Goal: Task Accomplishment & Management: Manage account settings

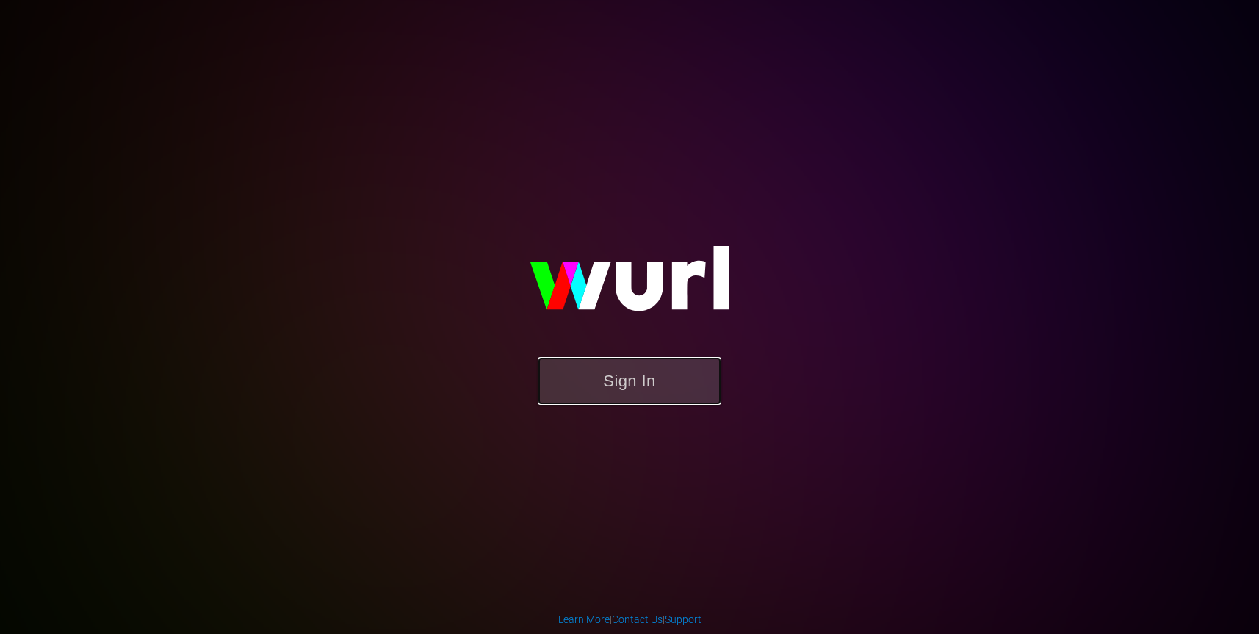
click at [648, 383] on button "Sign In" at bounding box center [630, 381] width 184 height 48
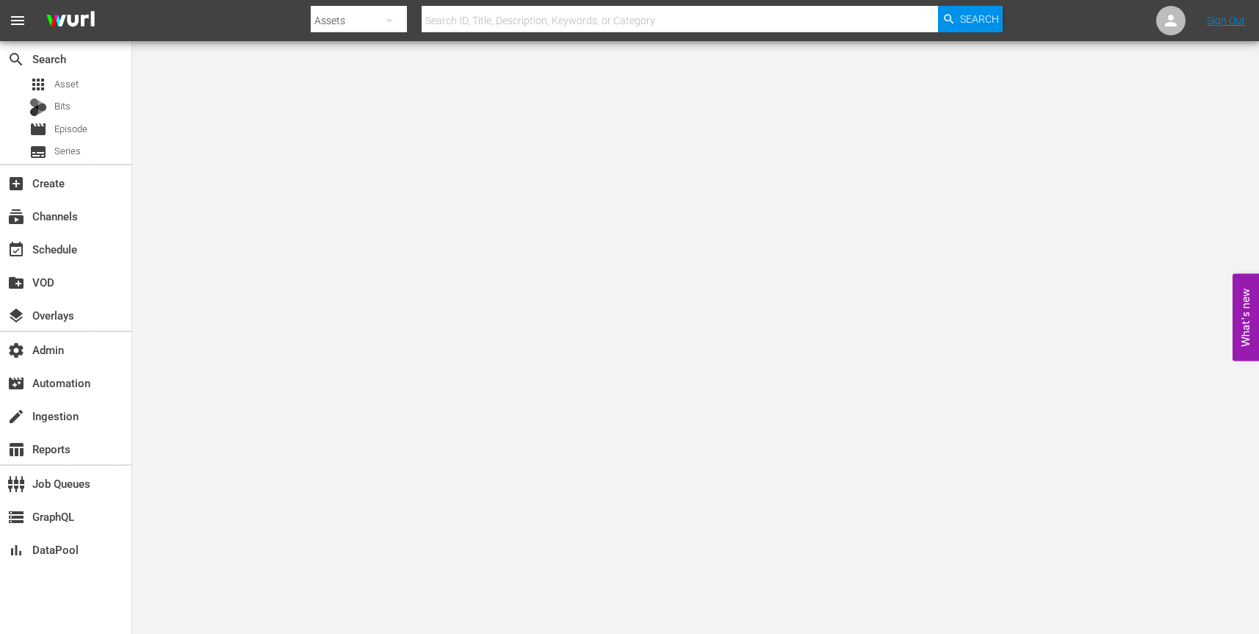
click at [387, 18] on icon "button" at bounding box center [389, 21] width 18 height 18
click at [358, 61] on div "Channels" at bounding box center [357, 61] width 59 height 23
click at [788, 25] on input "text" at bounding box center [680, 20] width 516 height 35
paste input "gsn_cinevault_80s_2"
type input "gsn_cinevault_80s_2"
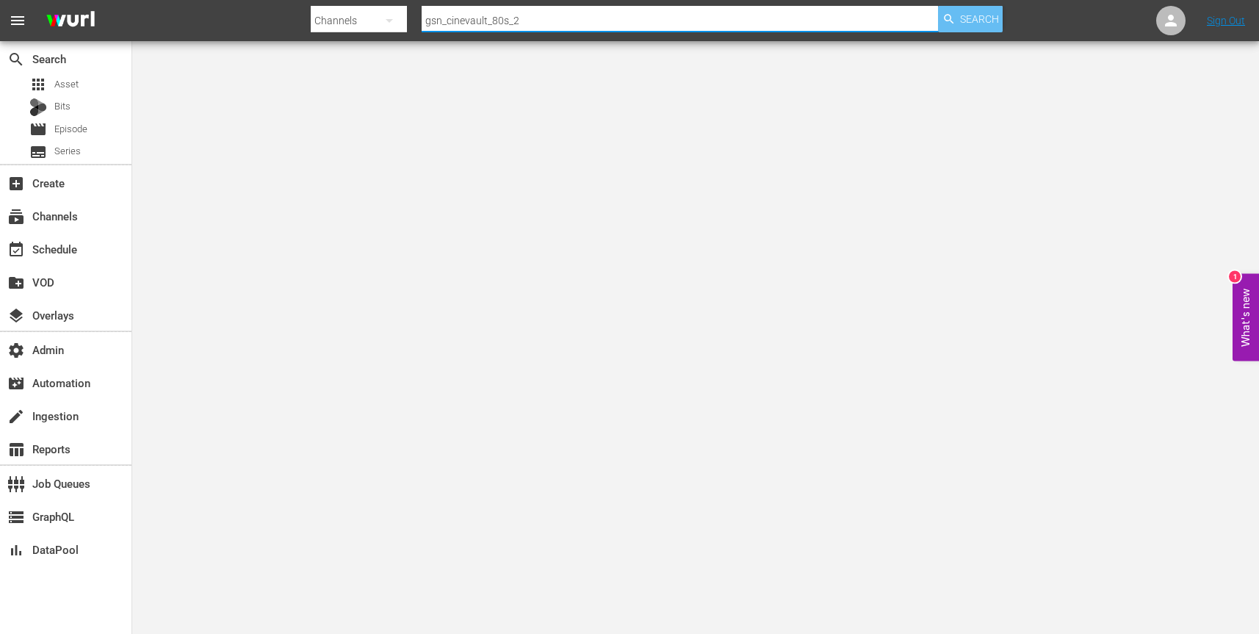
click at [977, 21] on span "Search" at bounding box center [979, 19] width 39 height 26
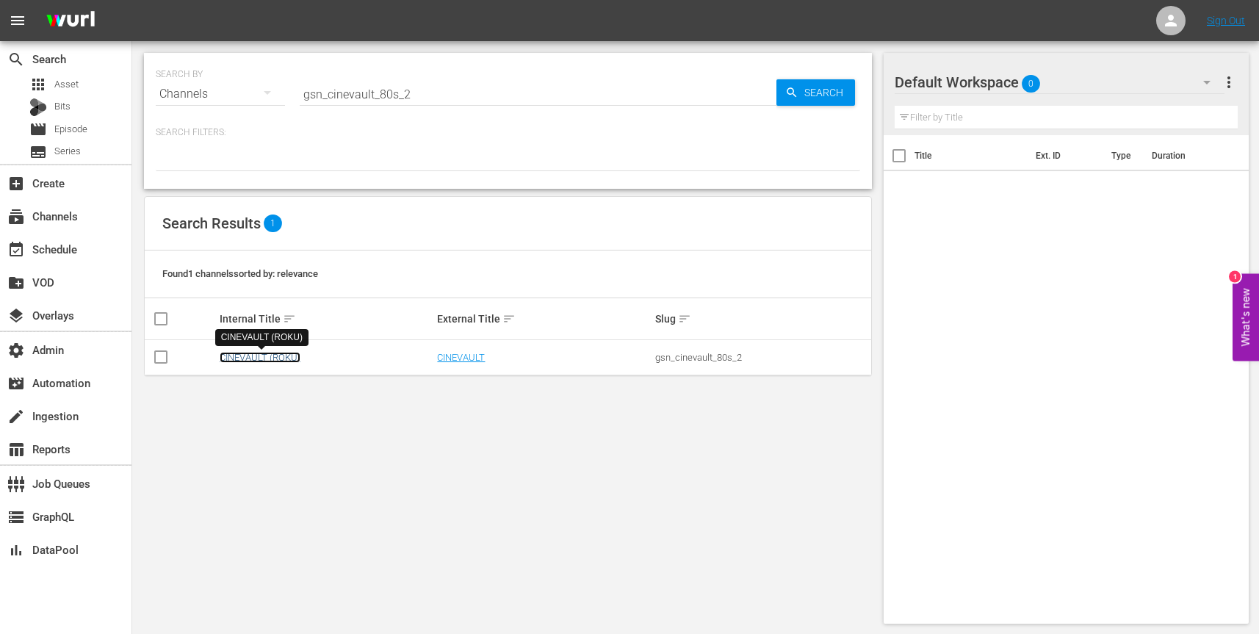
click at [280, 355] on link "CINEVAULT (ROKU)" at bounding box center [260, 357] width 81 height 11
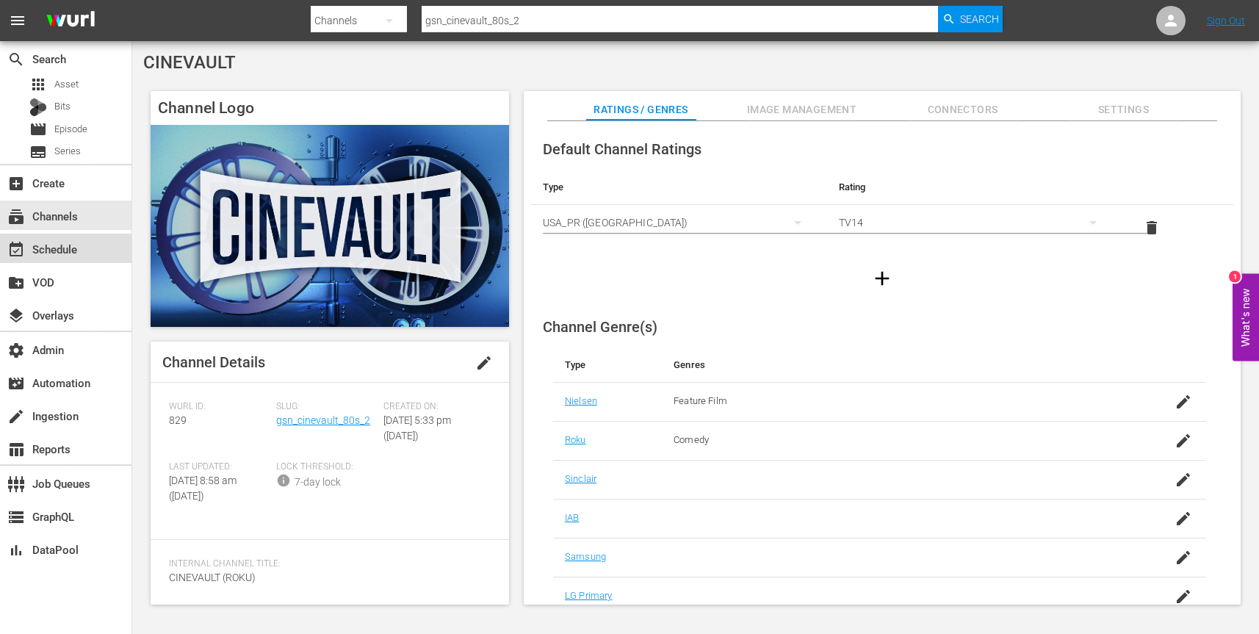
click at [103, 253] on div "event_available Schedule" at bounding box center [65, 248] width 131 height 29
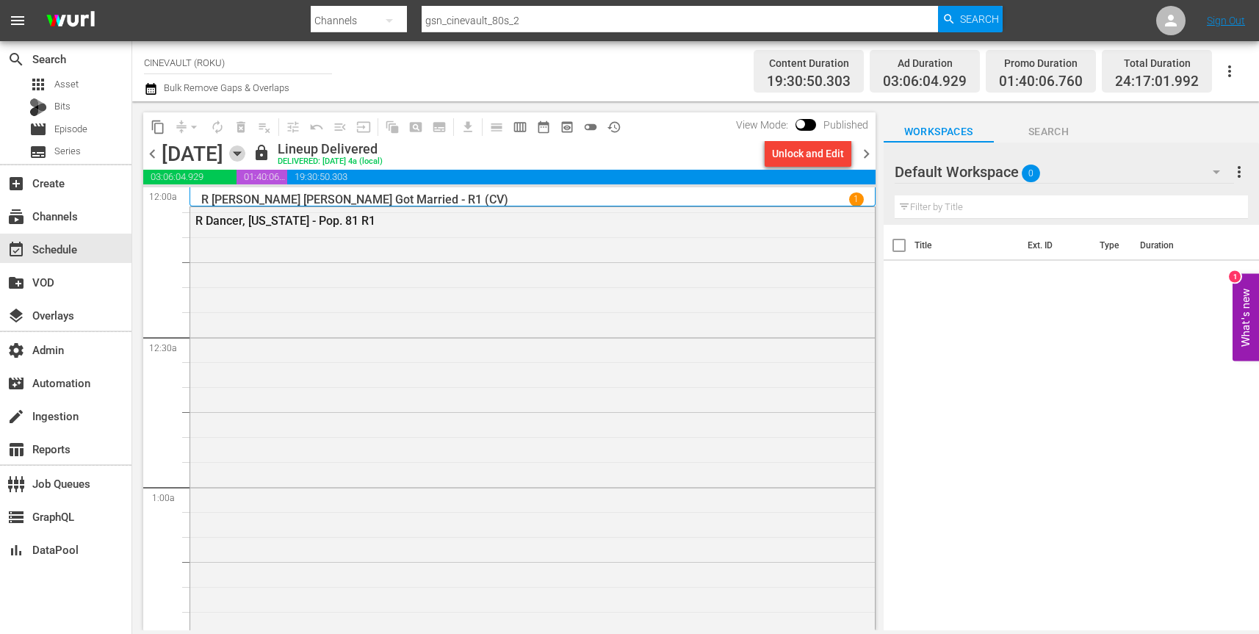
click at [245, 154] on icon "button" at bounding box center [237, 153] width 16 height 16
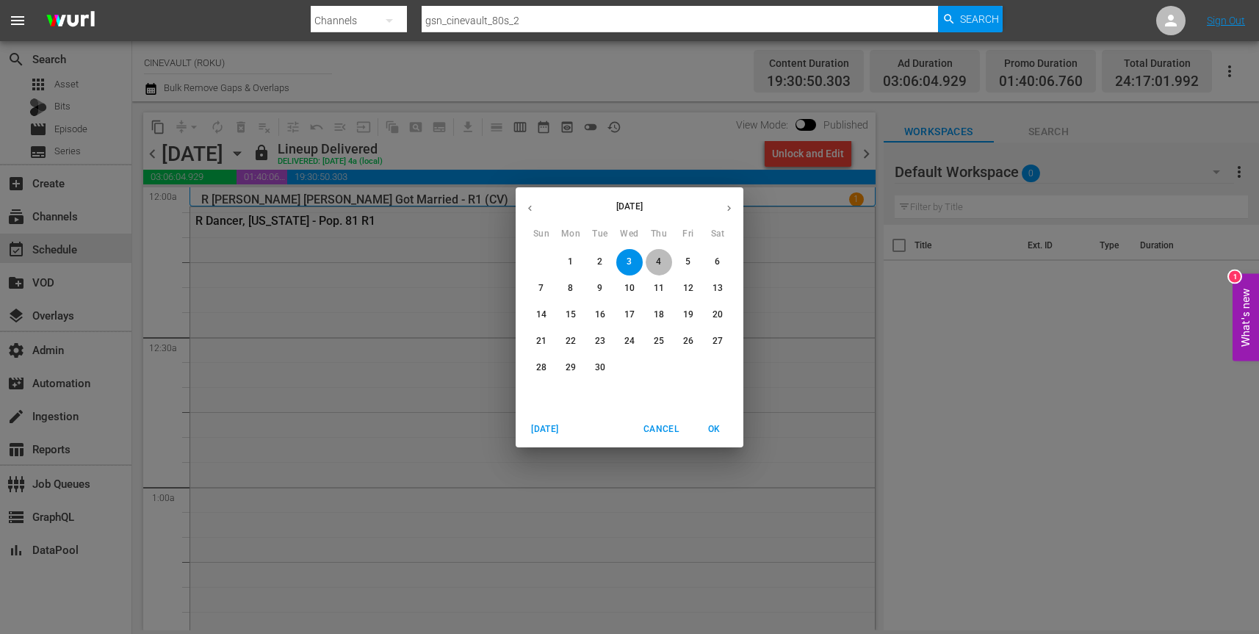
click at [656, 257] on p "4" at bounding box center [658, 262] width 5 height 12
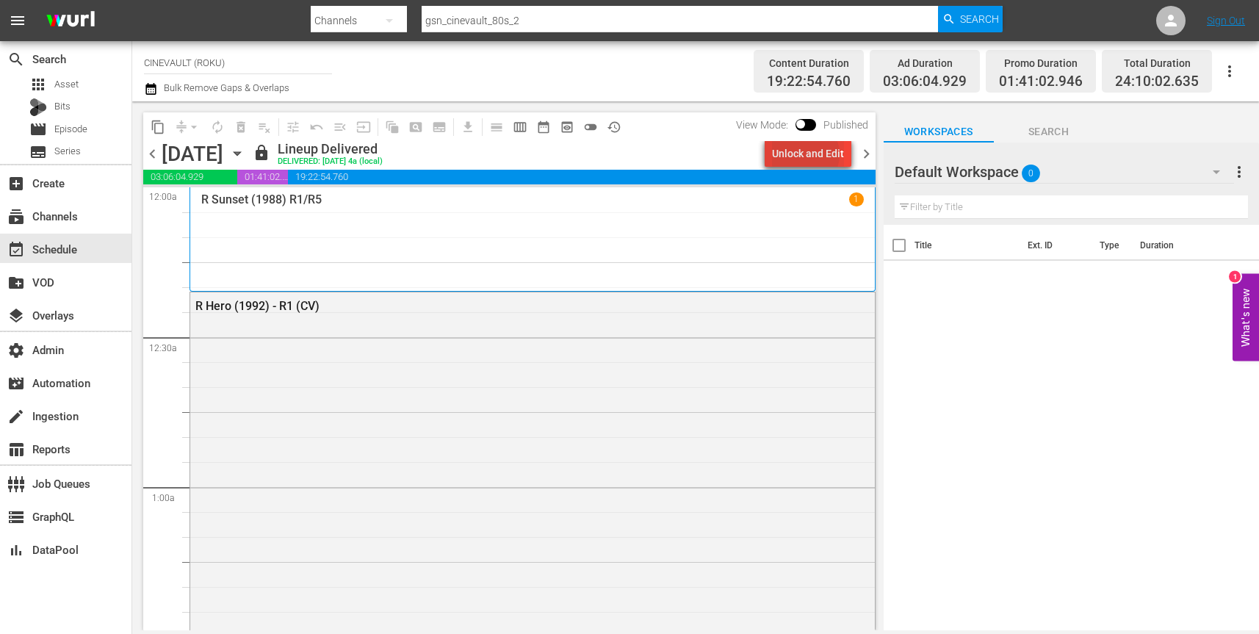
click at [809, 154] on div "Unlock and Edit" at bounding box center [808, 153] width 72 height 26
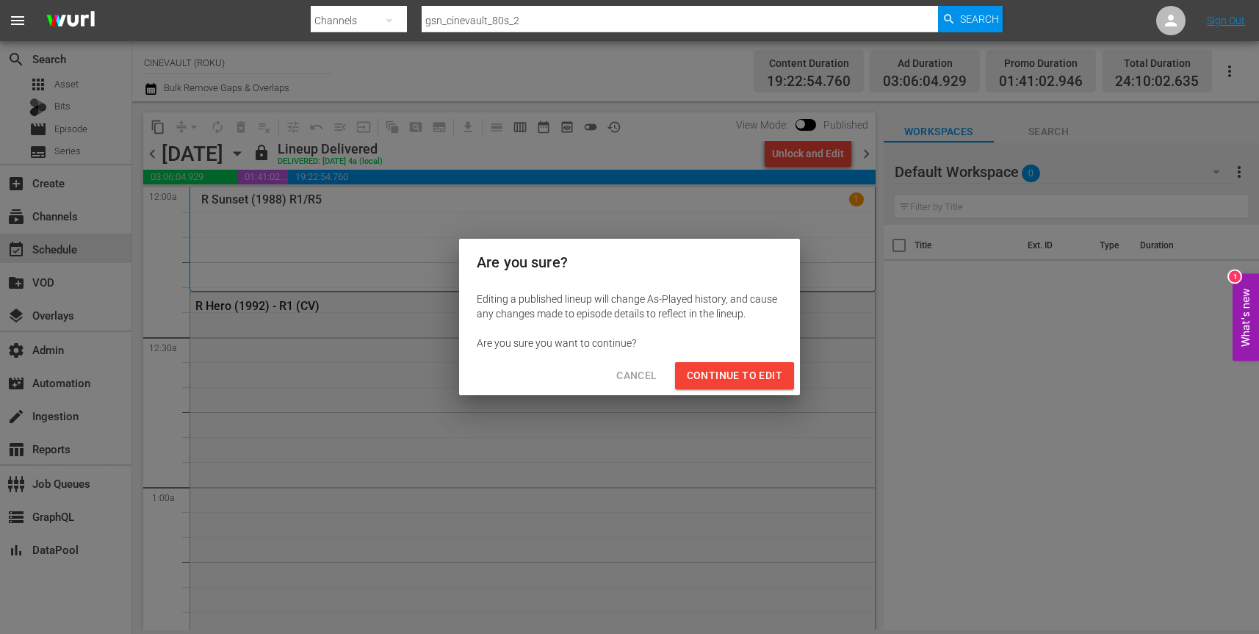
click at [730, 375] on span "Continue to Edit" at bounding box center [734, 375] width 95 height 18
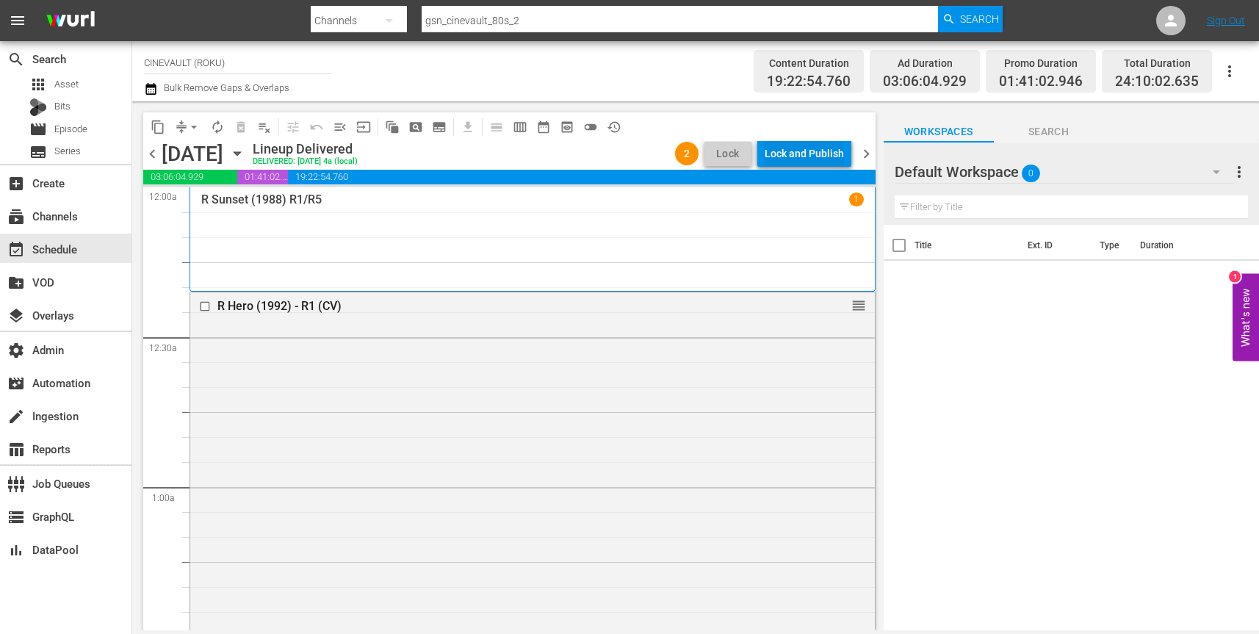
click at [813, 158] on div "Lock and Publish" at bounding box center [803, 153] width 79 height 26
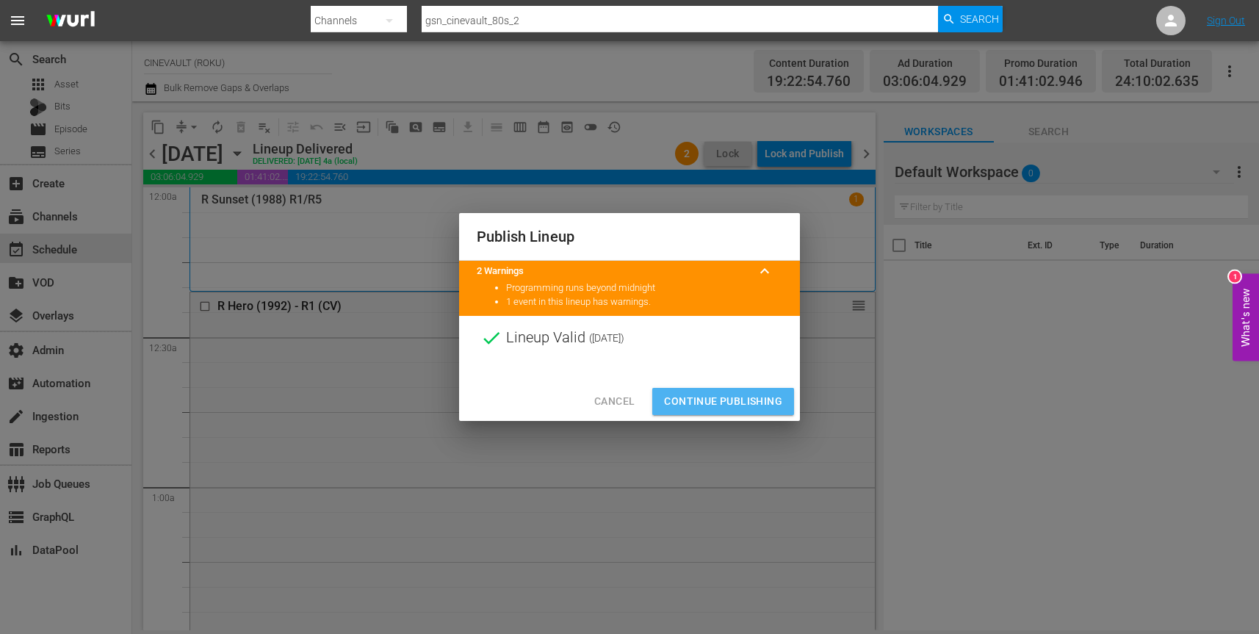
click at [727, 403] on span "Continue Publishing" at bounding box center [723, 401] width 118 height 18
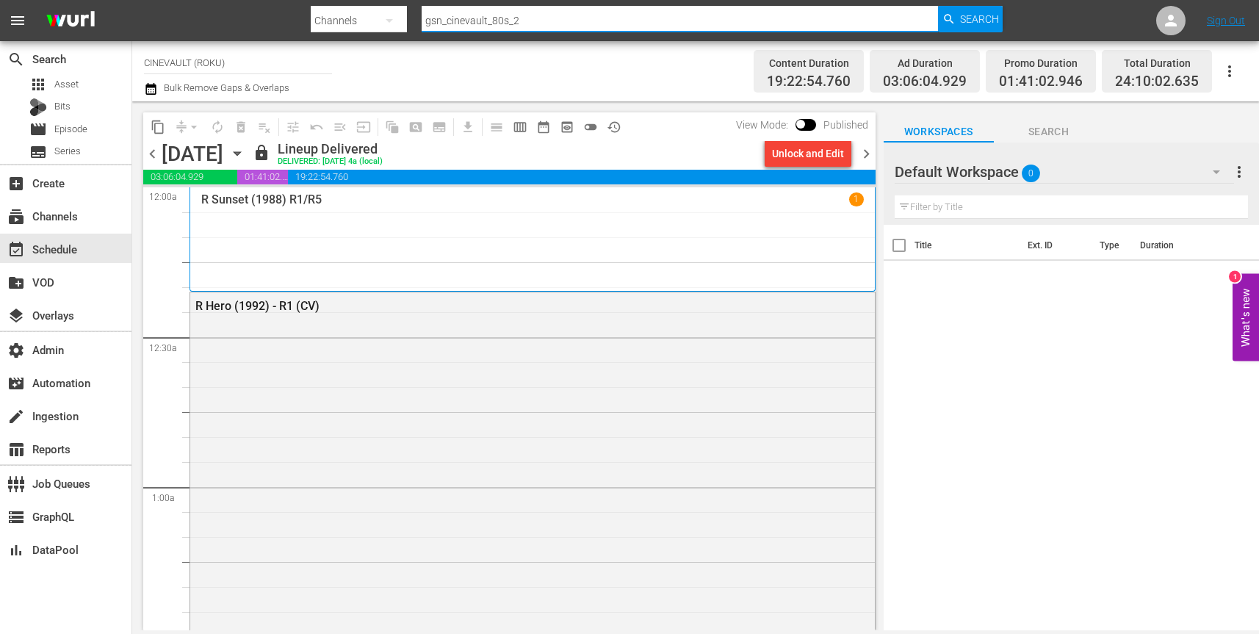
click at [588, 22] on input "gsn_cinevault_80s_2" at bounding box center [680, 20] width 516 height 35
click at [590, 22] on input "gsn_cinevault_80s_2" at bounding box center [680, 20] width 516 height 35
click at [732, 21] on input "gsn_cinevault_80s_2" at bounding box center [680, 20] width 516 height 35
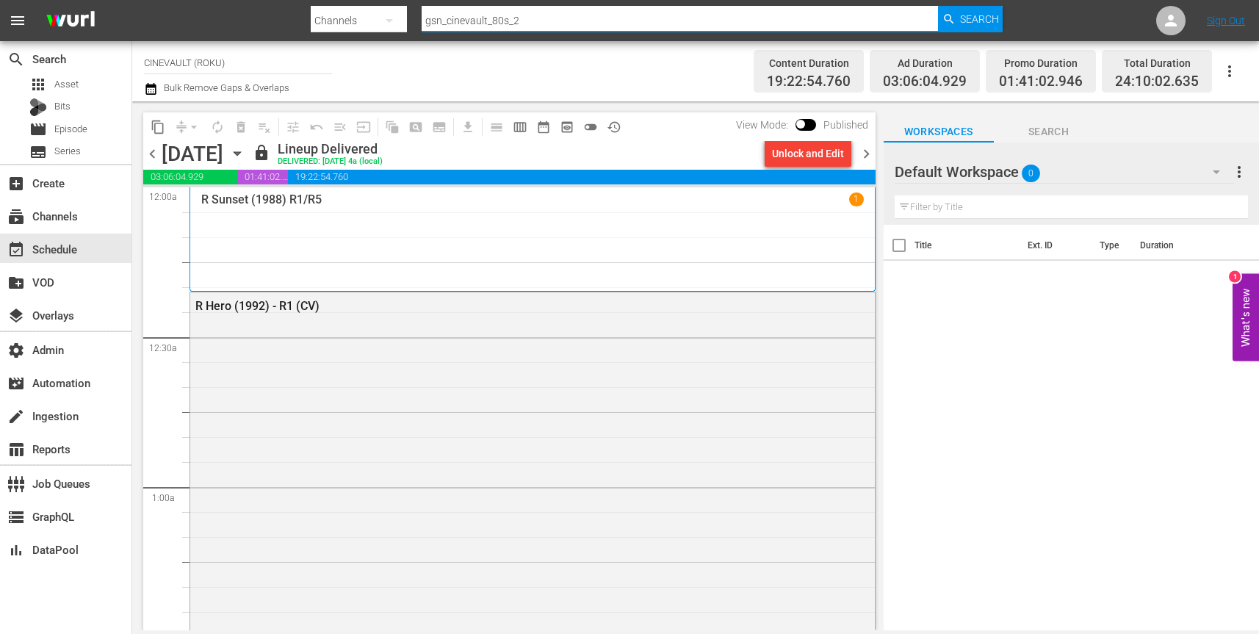
click at [732, 21] on input "gsn_cinevault_80s_2" at bounding box center [680, 20] width 516 height 35
paste input "rightsboosterltd_crime_and_punishment_1"
type input "rightsboosterltd_crime_and_punishment_1"
click at [974, 30] on span "Search" at bounding box center [979, 19] width 39 height 26
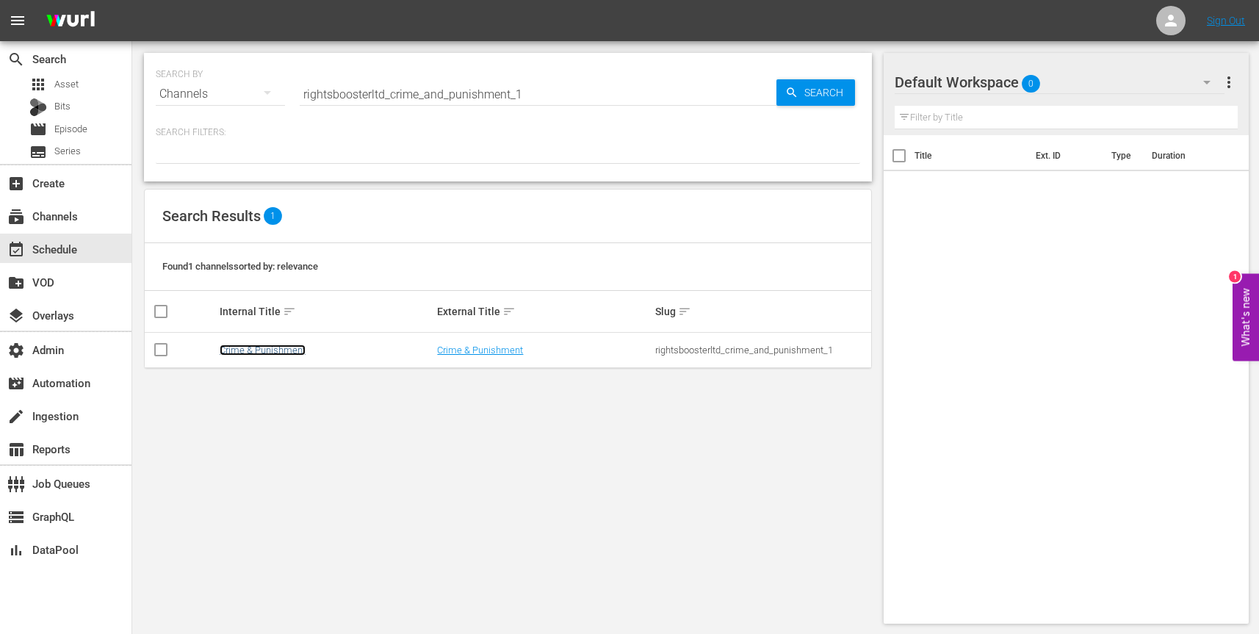
click at [275, 353] on link "Crime & Punishment" at bounding box center [263, 349] width 86 height 11
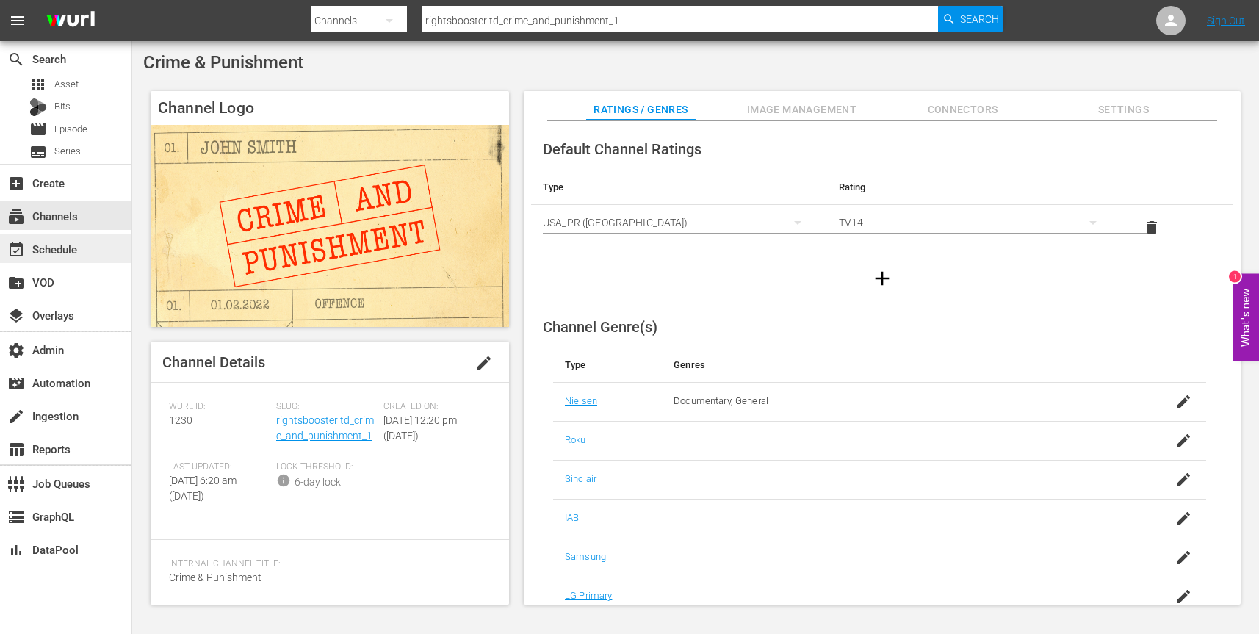
click at [77, 250] on div "event_available Schedule" at bounding box center [41, 246] width 82 height 13
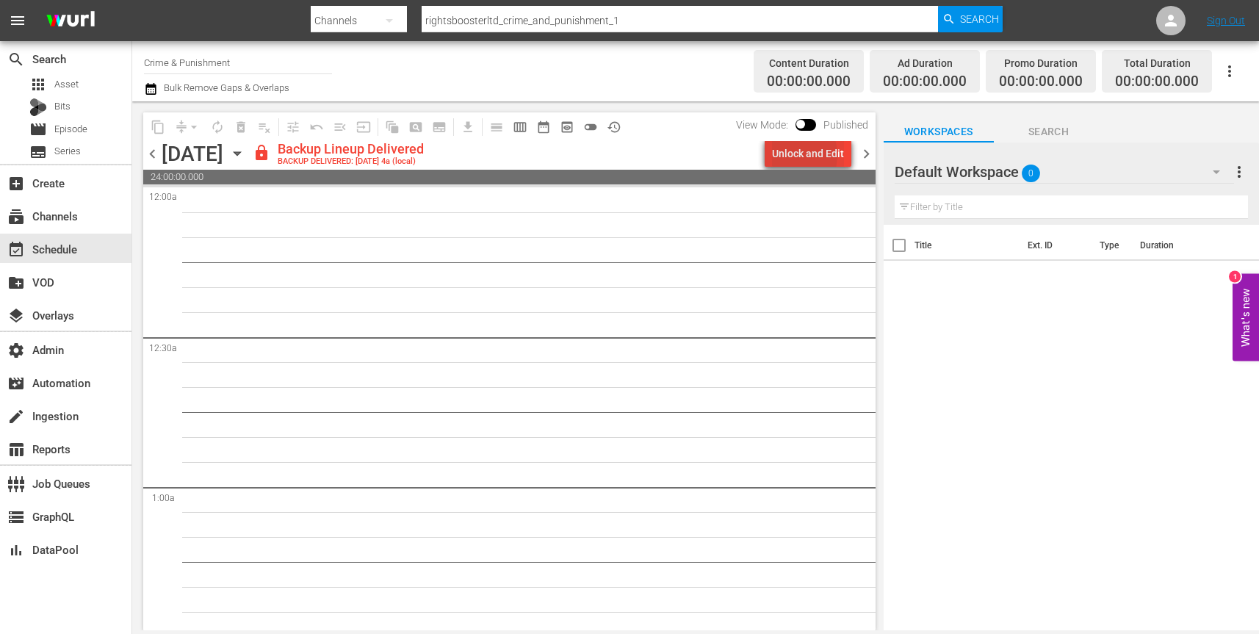
click at [792, 155] on div "Unlock and Edit" at bounding box center [808, 153] width 72 height 26
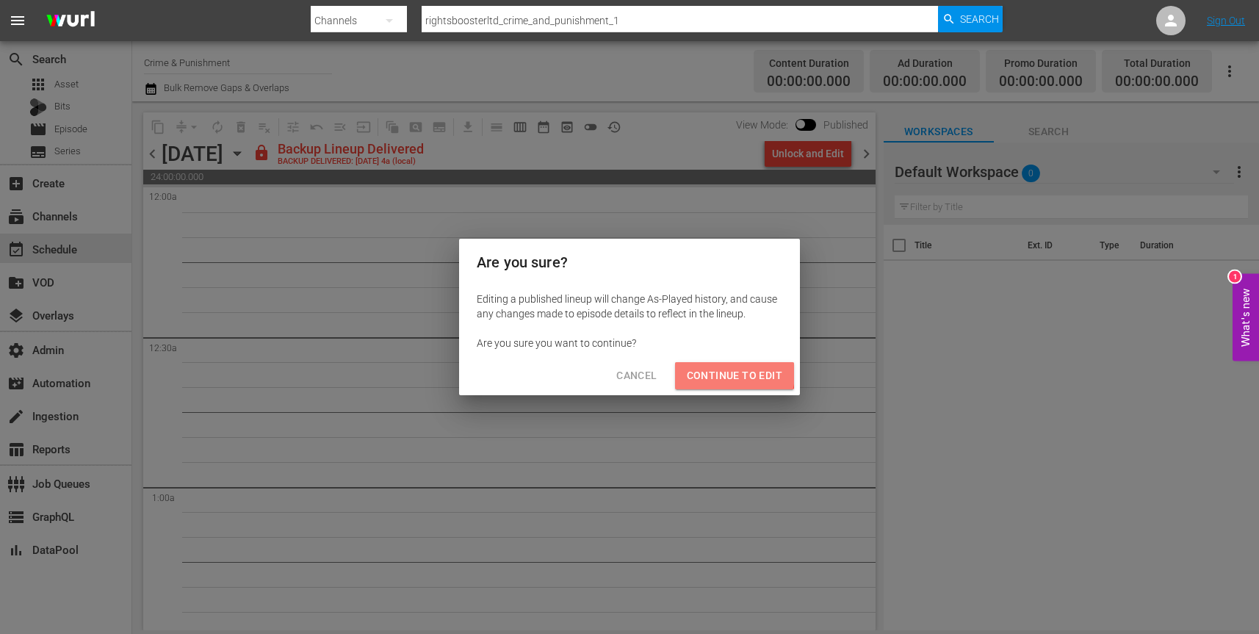
click at [724, 373] on span "Continue to Edit" at bounding box center [734, 375] width 95 height 18
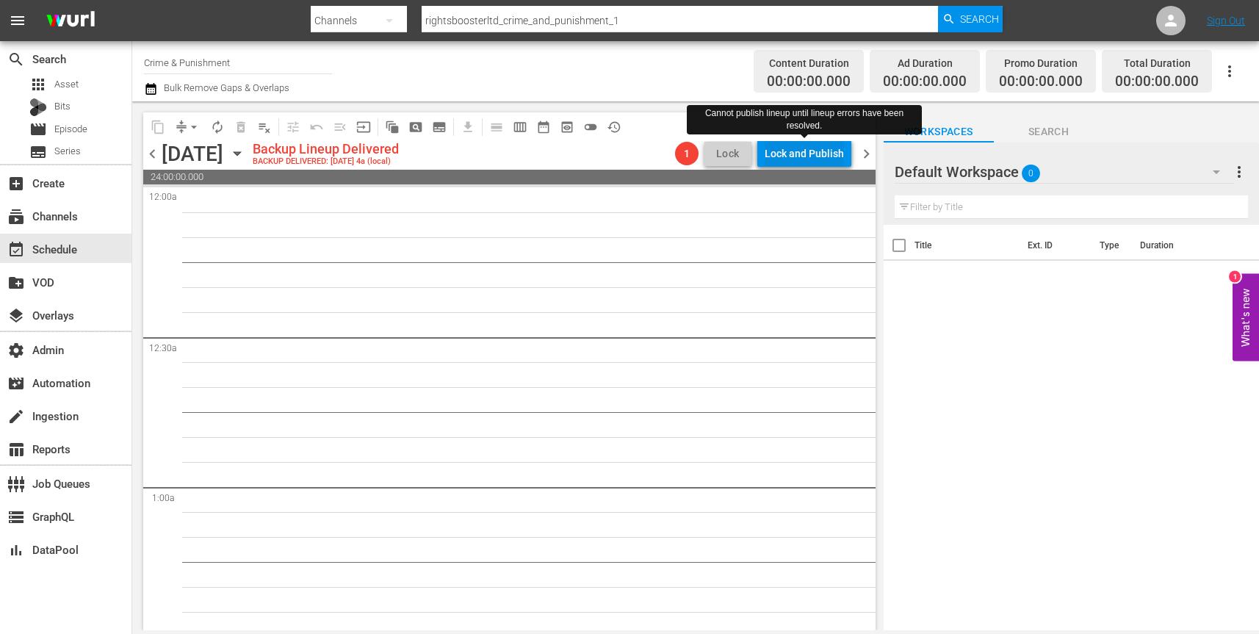
click at [806, 153] on div "Lock and Publish" at bounding box center [803, 153] width 79 height 26
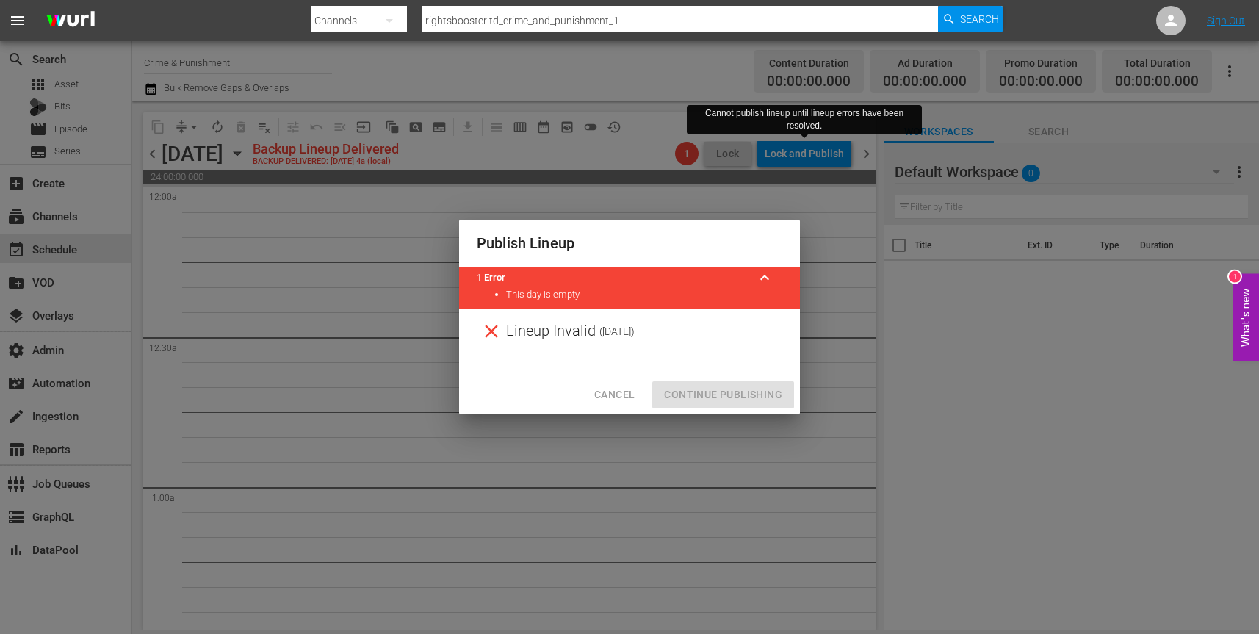
click at [618, 395] on span "Cancel" at bounding box center [614, 395] width 40 height 18
